Goal: Communication & Community: Ask a question

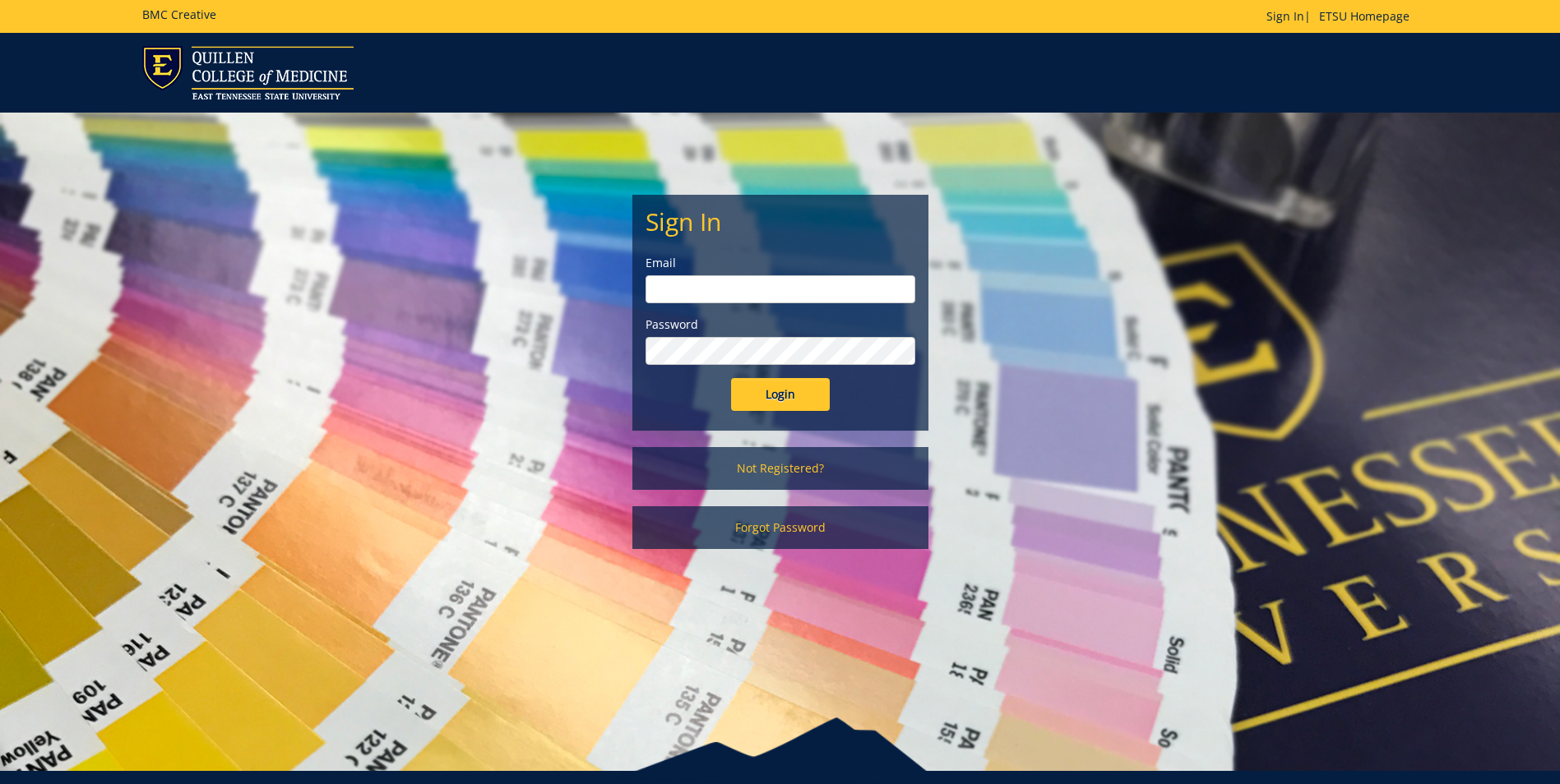
type input "[EMAIL_ADDRESS][DOMAIN_NAME]"
click at [787, 397] on input "Login" at bounding box center [780, 393] width 98 height 32
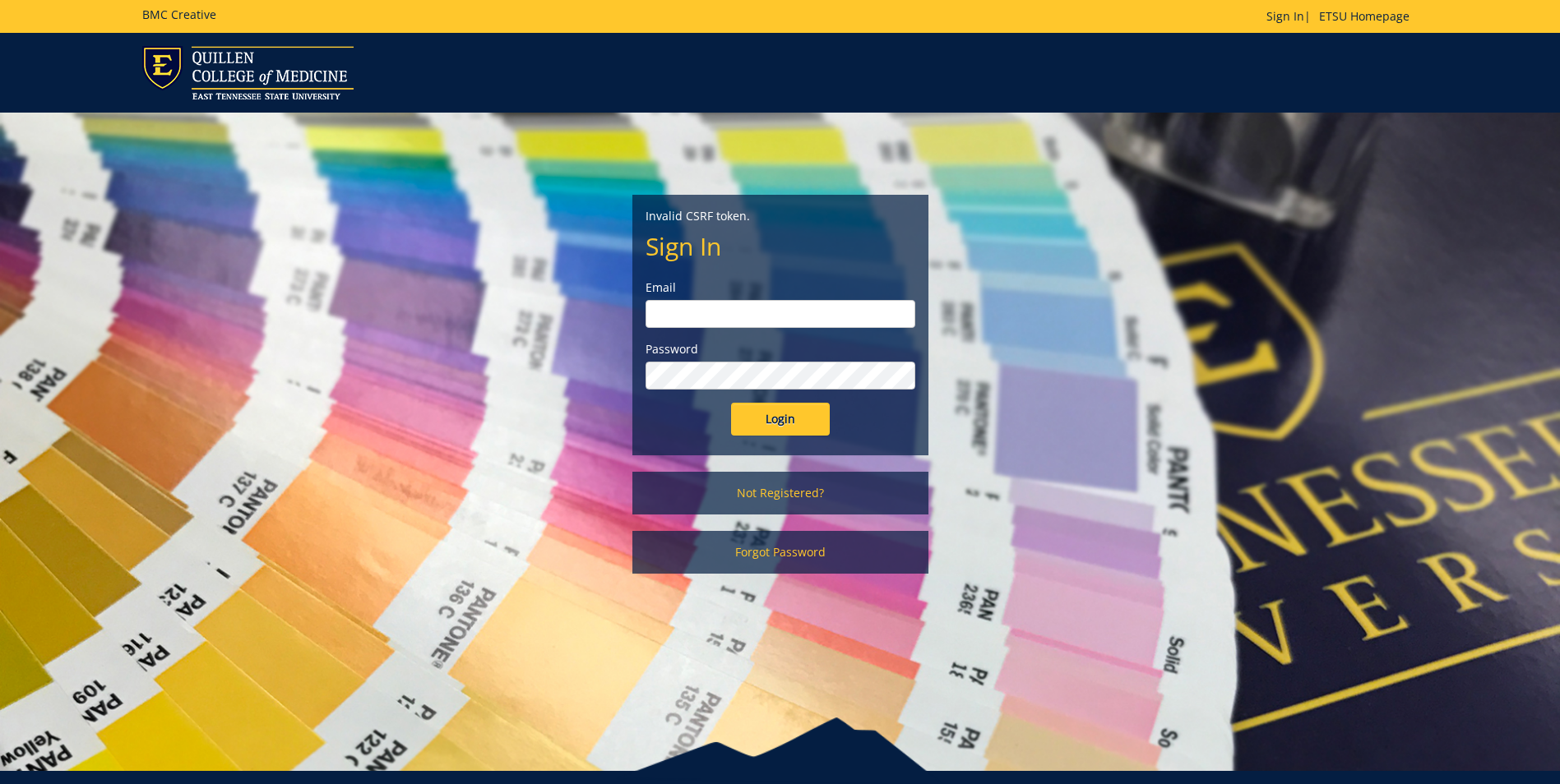
type input "[EMAIL_ADDRESS][DOMAIN_NAME]"
click at [780, 418] on input "Login" at bounding box center [780, 419] width 98 height 32
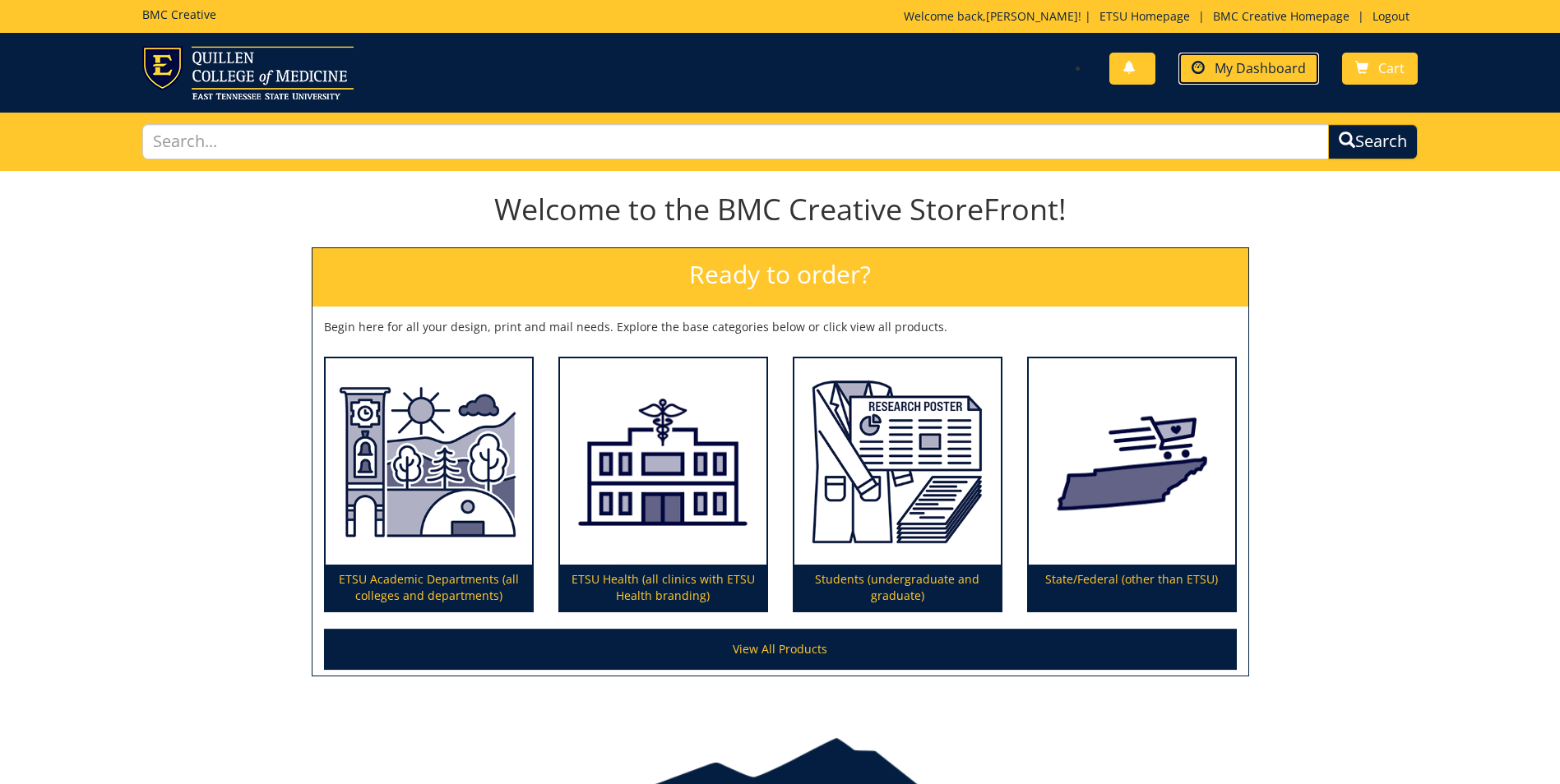
click at [1255, 71] on span "My Dashboard" at bounding box center [1260, 68] width 92 height 18
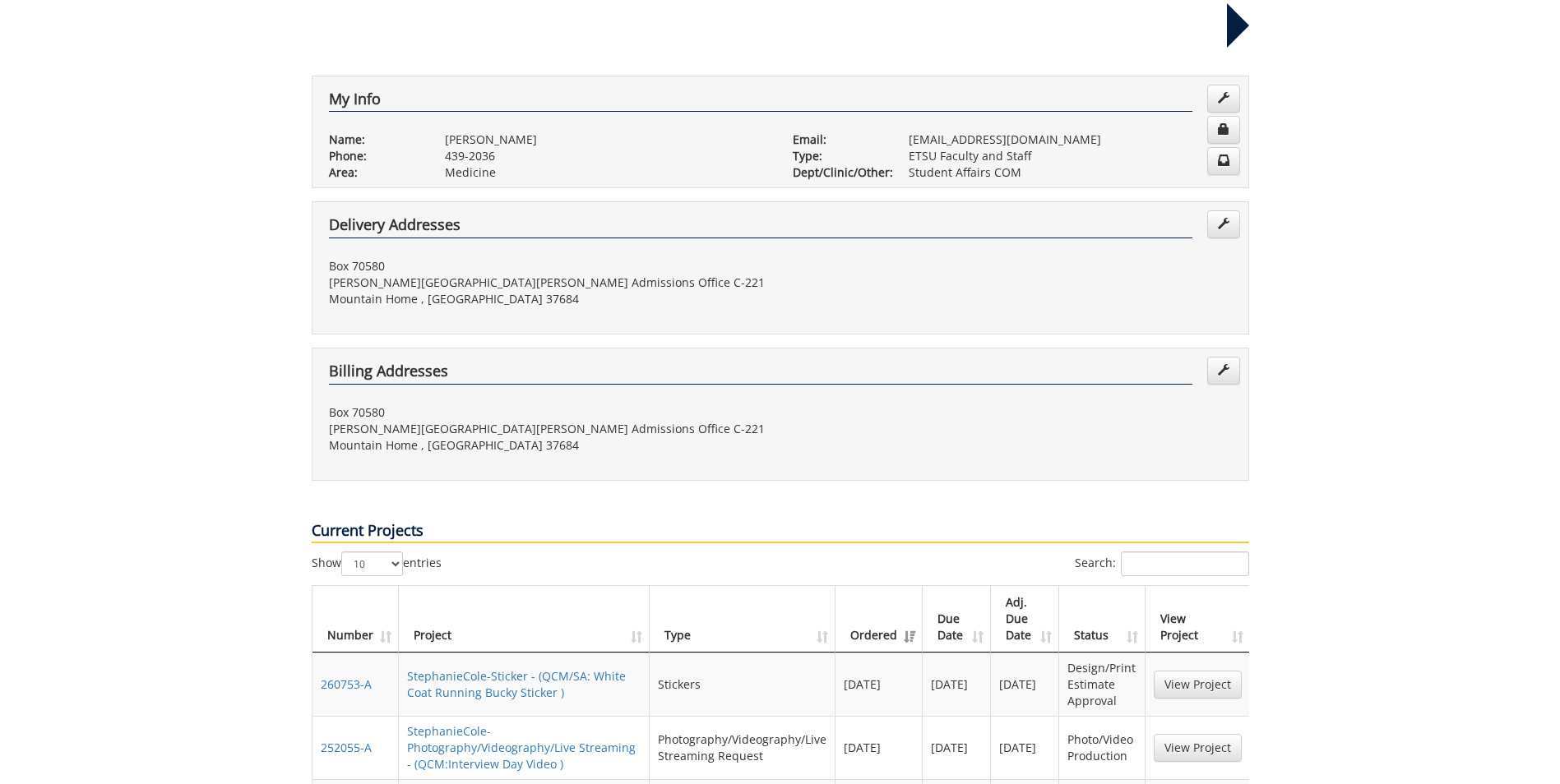
scroll to position [329, 0]
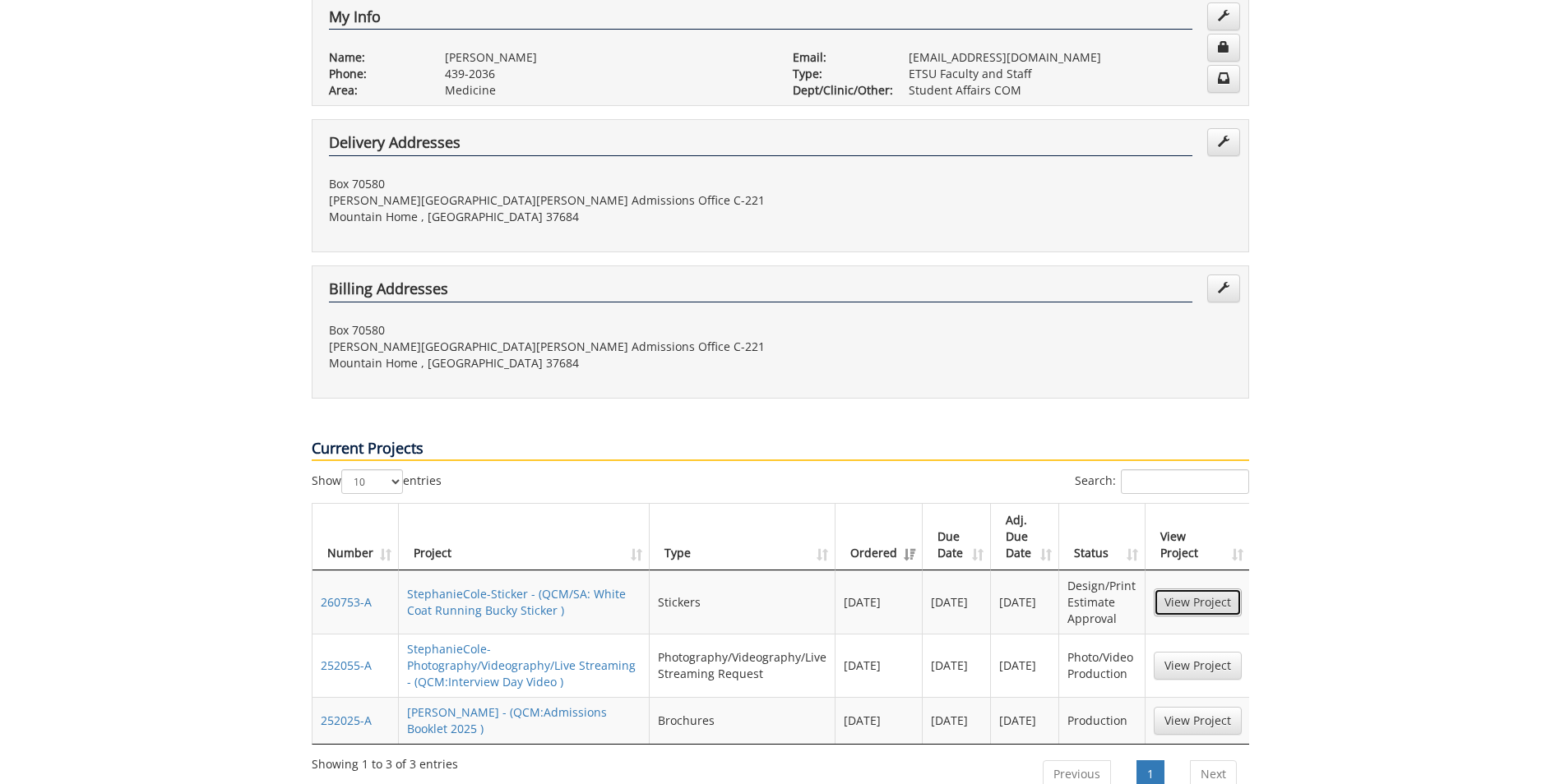
click at [1204, 588] on link "View Project" at bounding box center [1198, 602] width 88 height 28
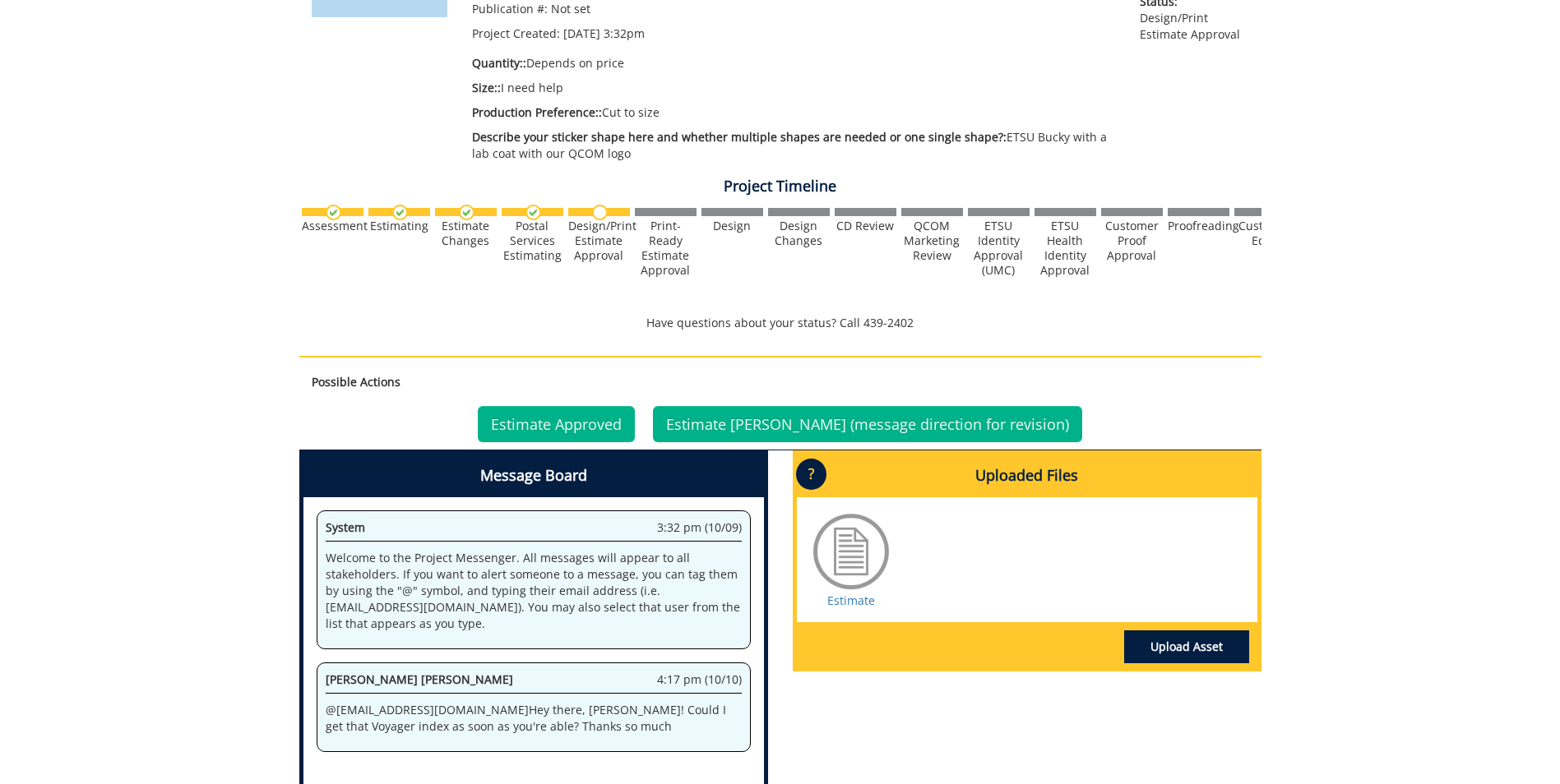
scroll to position [411, 0]
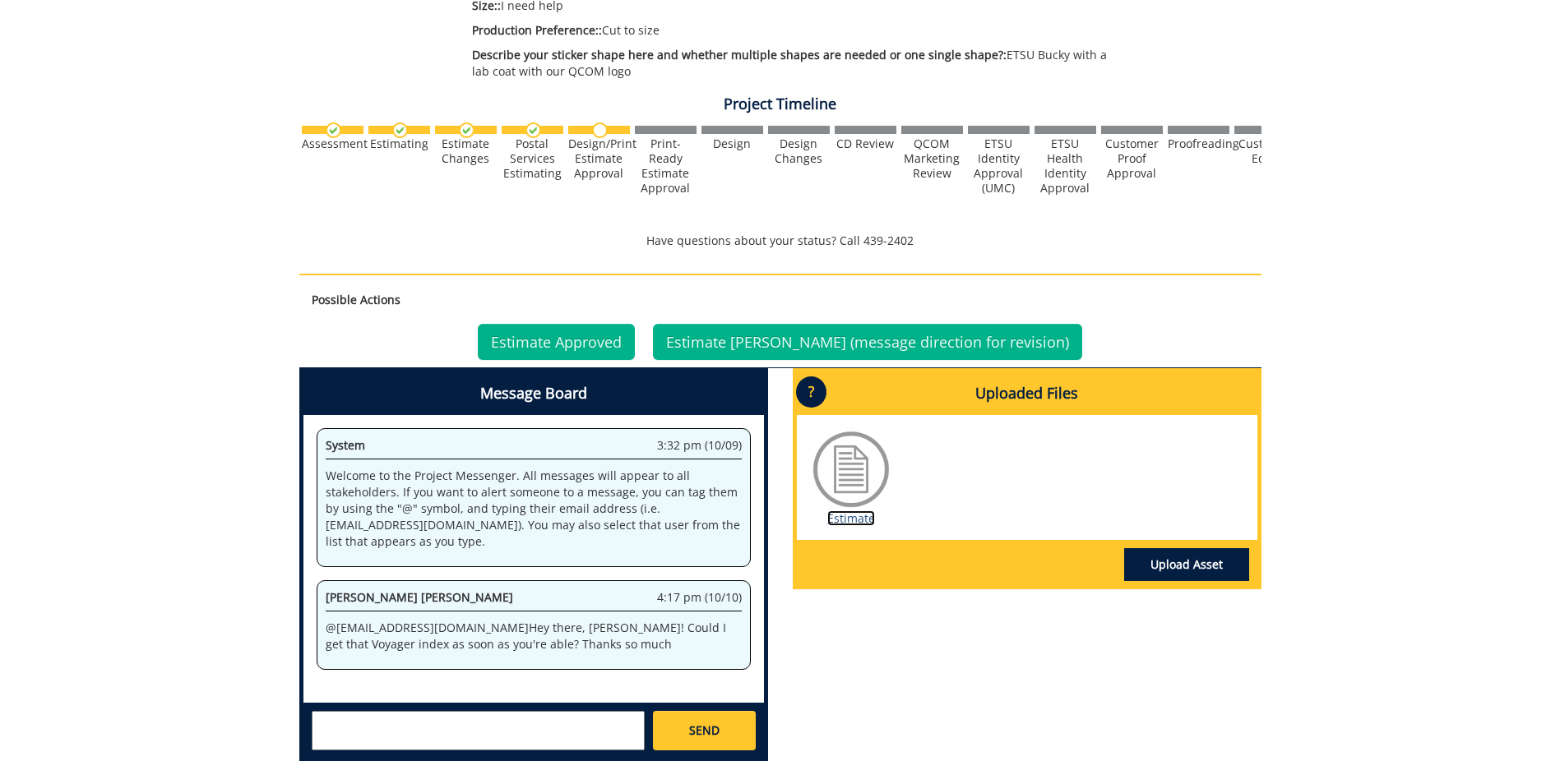
click at [844, 516] on link "Estimate" at bounding box center [851, 518] width 47 height 16
click at [768, 346] on link "Estimate Denied (message direction for revision)" at bounding box center [868, 341] width 429 height 36
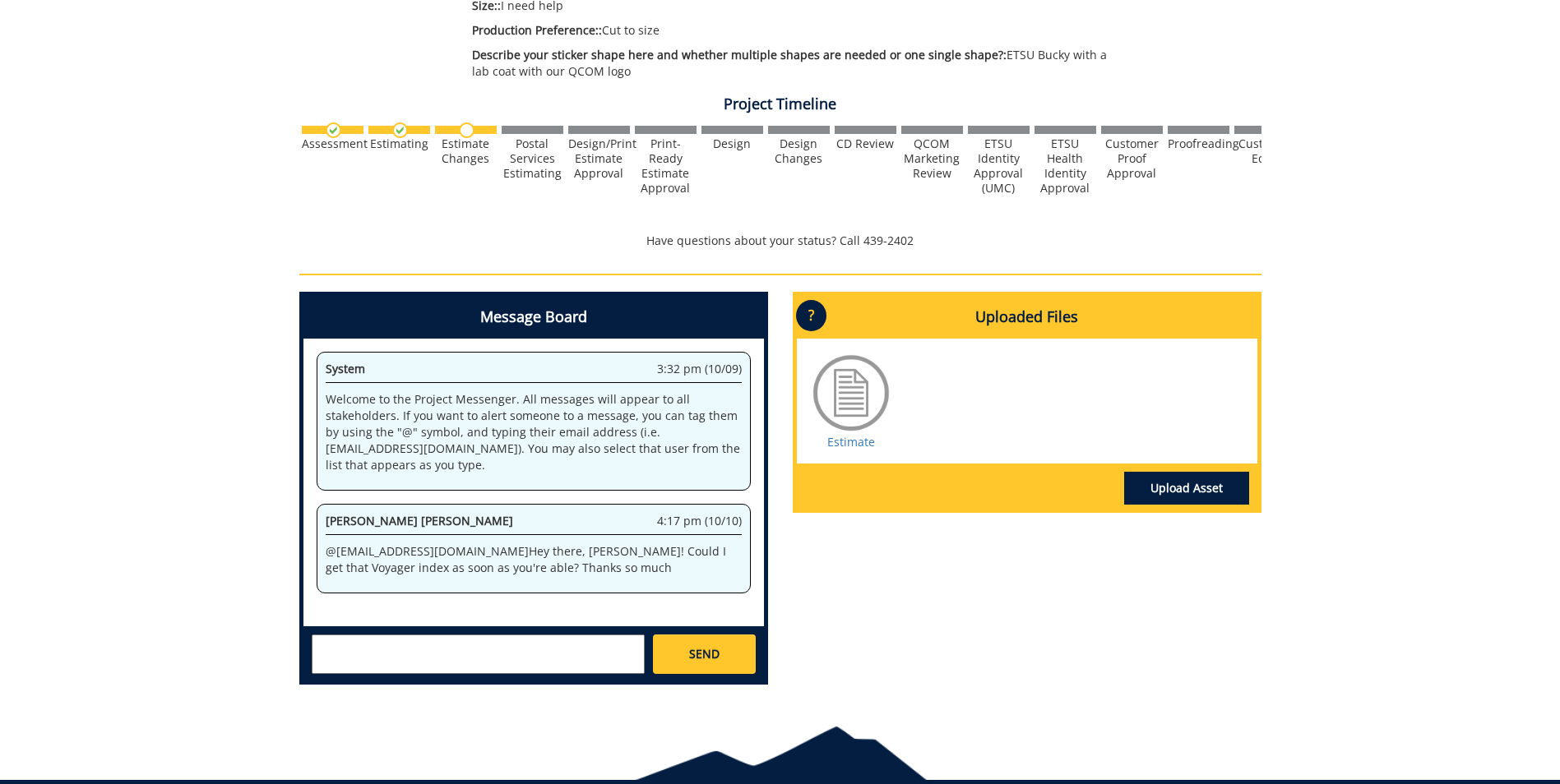
scroll to position [484, 0]
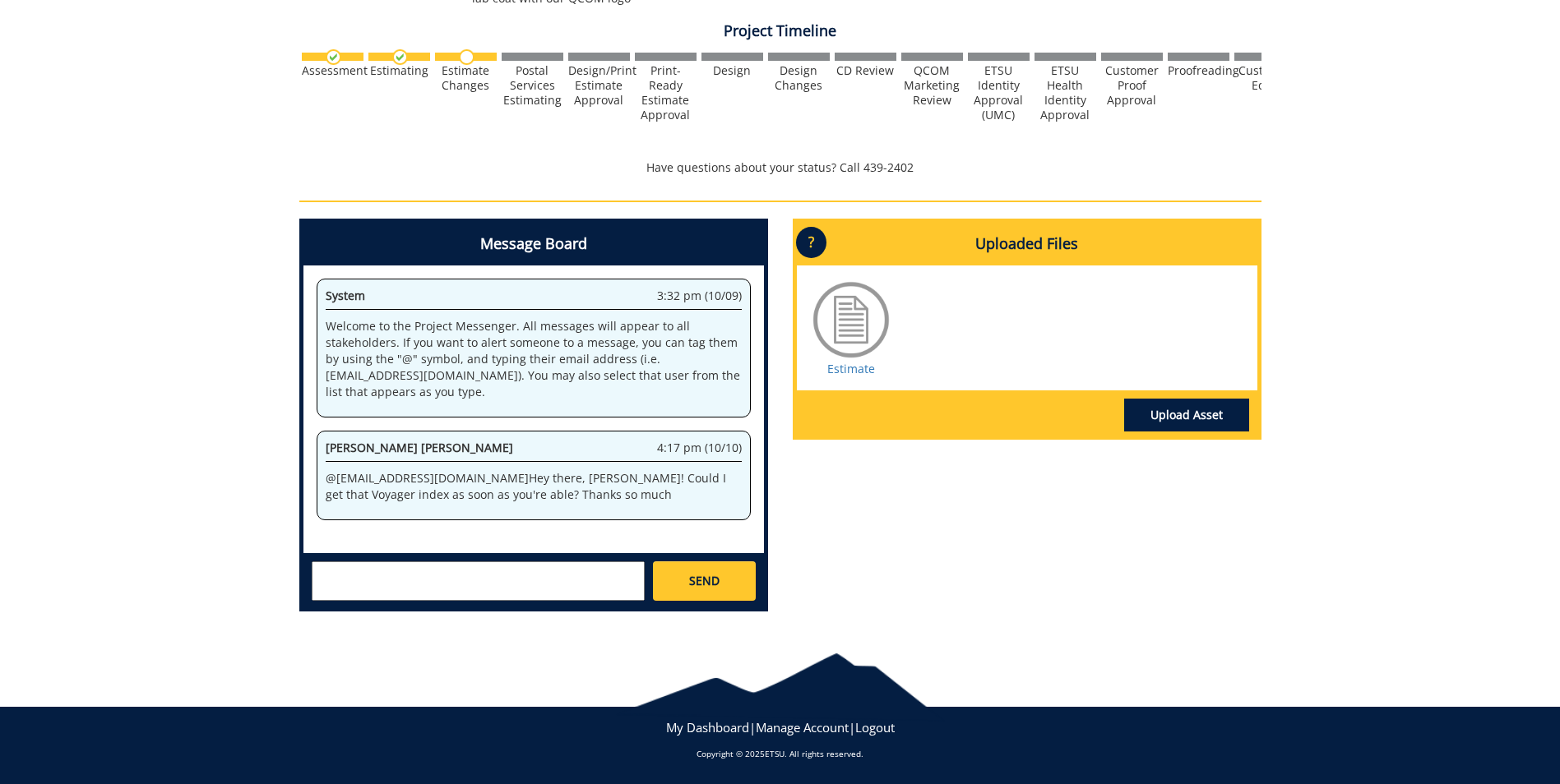
click at [325, 576] on textarea at bounding box center [478, 581] width 333 height 39
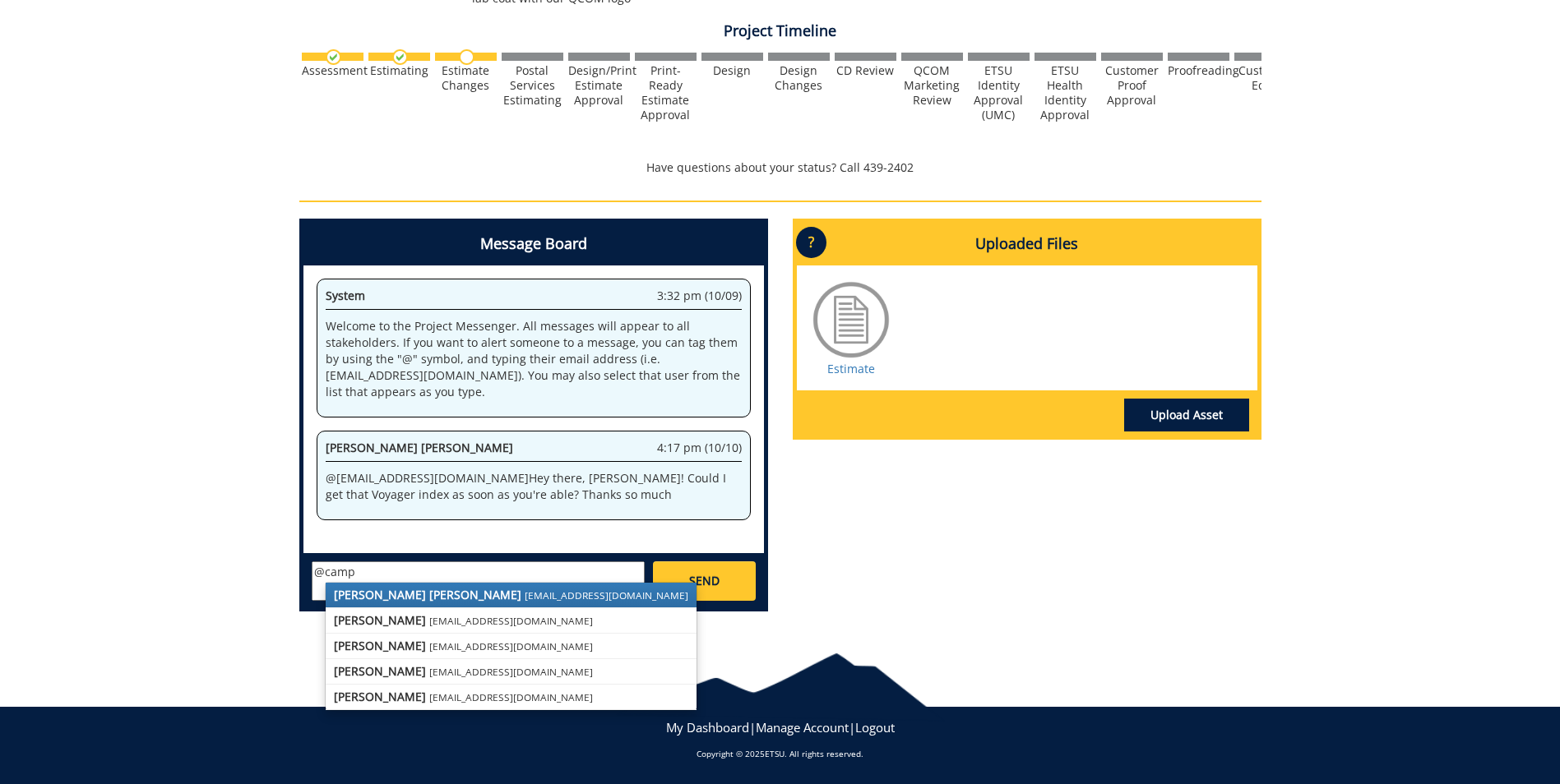
click at [413, 591] on strong "[PERSON_NAME] [PERSON_NAME]" at bounding box center [427, 595] width 188 height 16
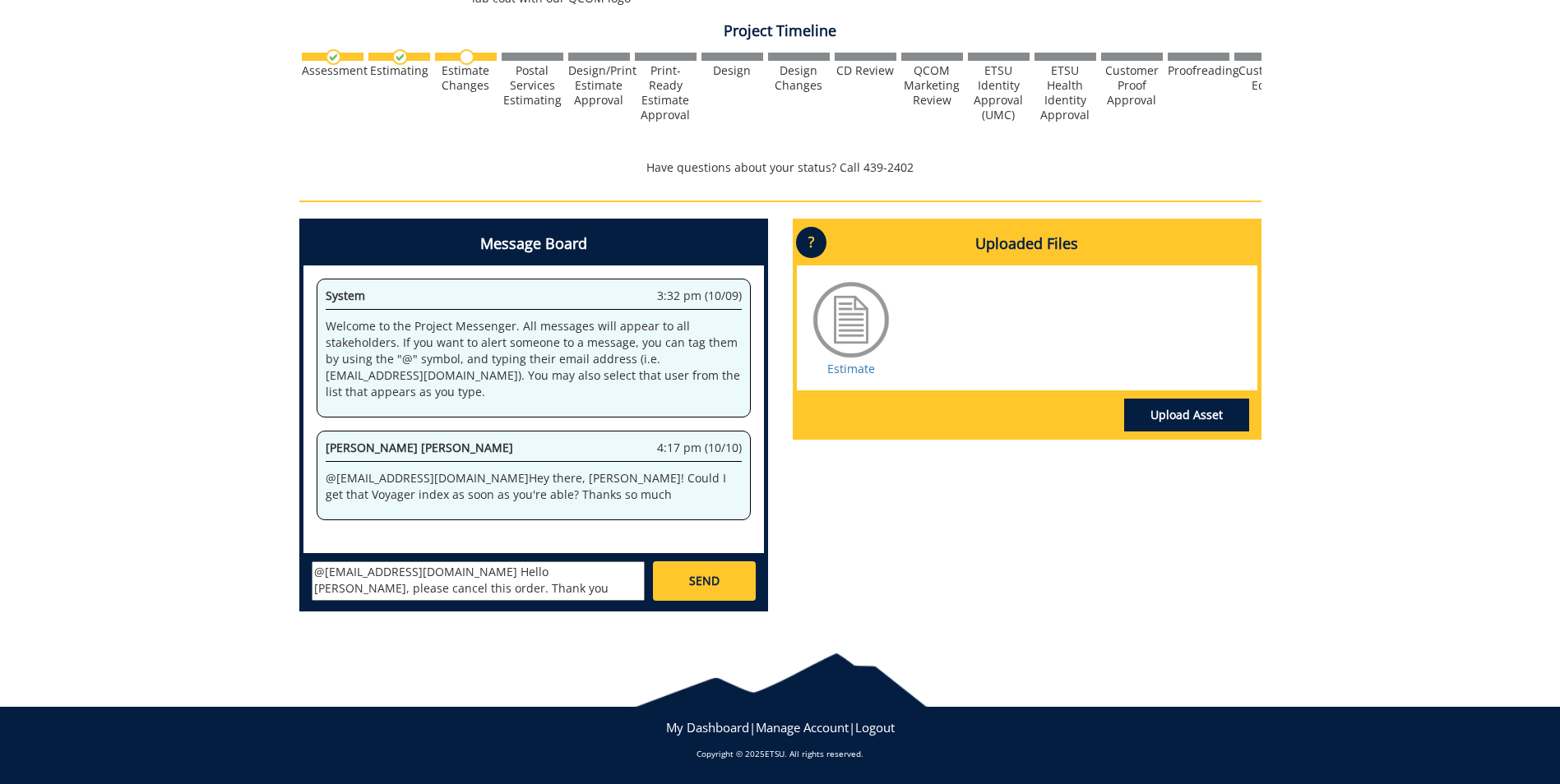
type textarea "@[EMAIL_ADDRESS][DOMAIN_NAME] Hello [PERSON_NAME], please cancel this order. Th…"
click at [718, 585] on span "SEND" at bounding box center [704, 580] width 31 height 17
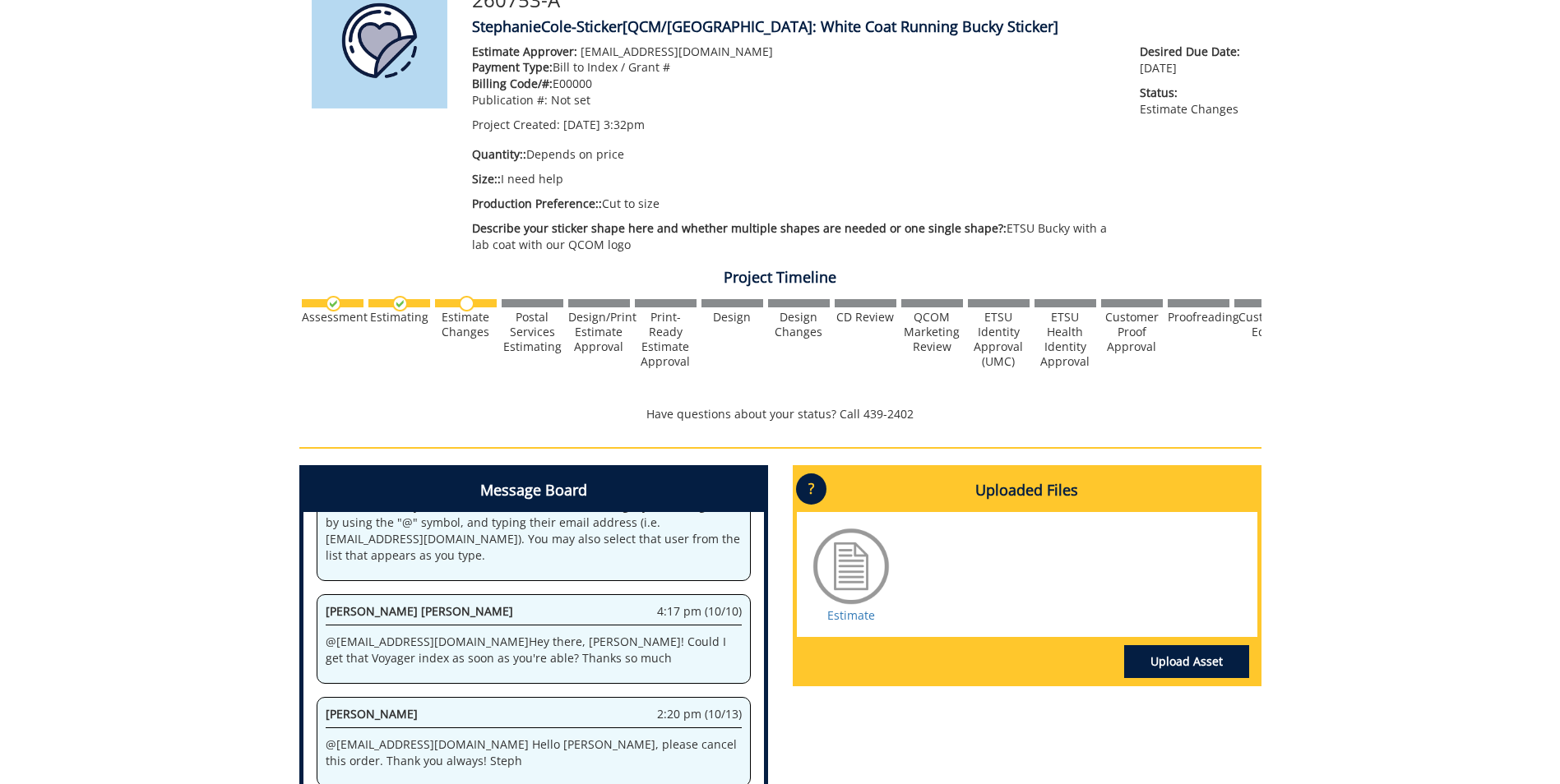
scroll to position [155, 0]
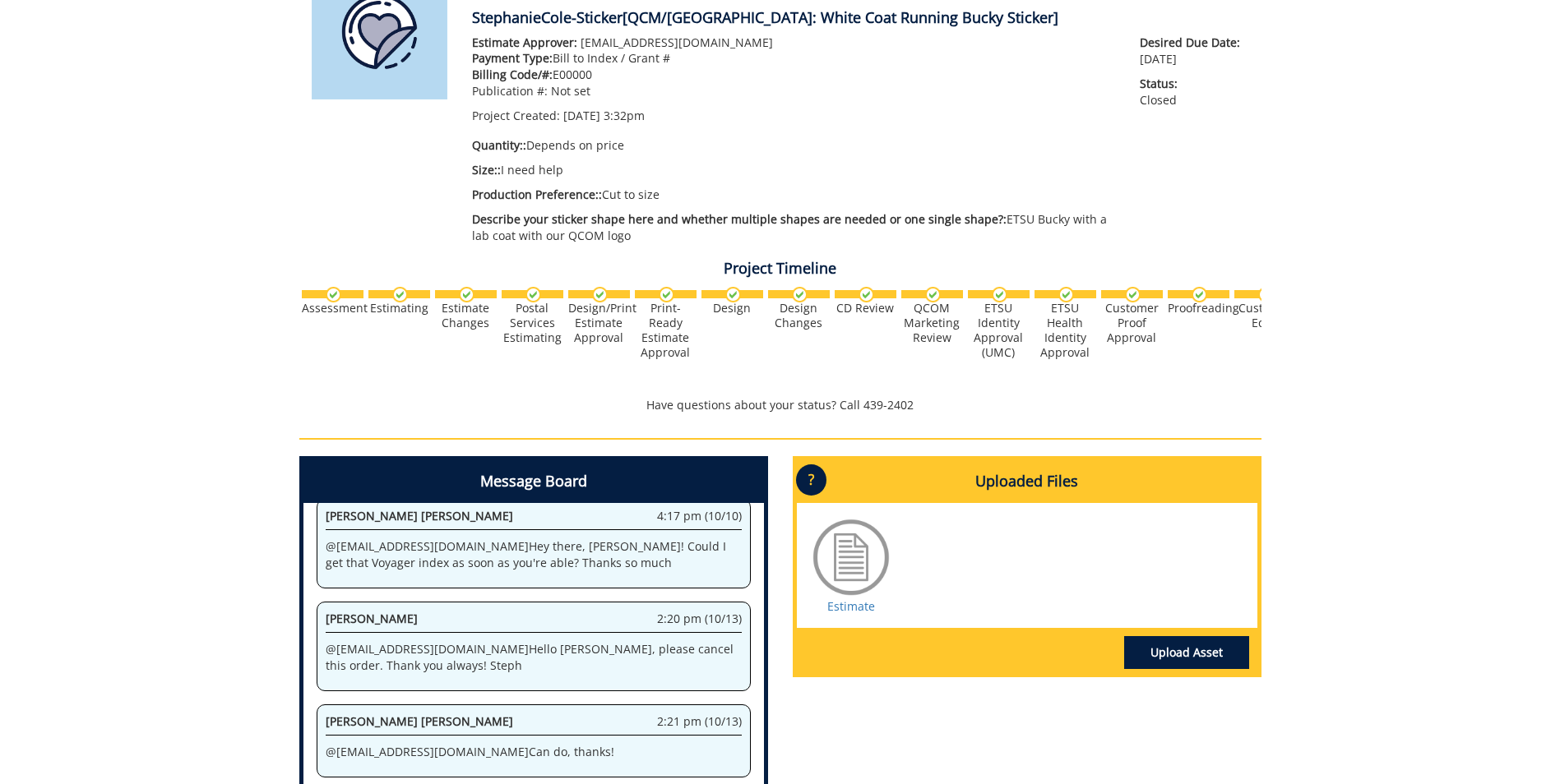
scroll to position [329, 0]
